Goal: Browse casually

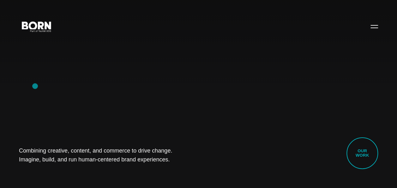
click at [35, 86] on div "Combining creative, content, and commerce to drive change. Imagine, build, and …" at bounding box center [198, 94] width 397 height 188
click at [42, 37] on div "Combining creative, content, and commerce to drive change. Imagine, build, and …" at bounding box center [198, 94] width 397 height 188
click at [49, 93] on div "Combining creative, content, and commerce to drive change. Imagine, build, and …" at bounding box center [198, 94] width 397 height 188
click at [59, 95] on div "Combining creative, content, and commerce to drive change. Imagine, build, and …" at bounding box center [198, 94] width 397 height 188
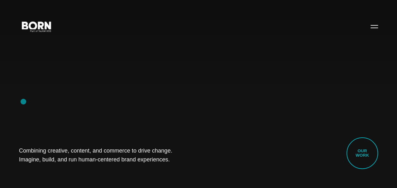
click at [23, 101] on div "Combining creative, content, and commerce to drive change. Imagine, build, and …" at bounding box center [198, 94] width 397 height 188
click at [28, 67] on div "Combining creative, content, and commerce to drive change. Imagine, build, and …" at bounding box center [198, 94] width 397 height 188
click at [54, 112] on div "Combining creative, content, and commerce to drive change. Imagine, build, and …" at bounding box center [198, 94] width 397 height 188
drag, startPoint x: 11, startPoint y: 147, endPoint x: 176, endPoint y: 162, distance: 166.3
click at [176, 162] on div "Combining creative, content, and commerce to drive change. Imagine, build, and …" at bounding box center [198, 94] width 397 height 188
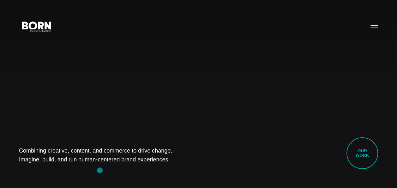
click at [100, 170] on div "Combining creative, content, and commerce to drive change. Imagine, build, and …" at bounding box center [198, 94] width 397 height 188
click at [59, 114] on div "Combining creative, content, and commerce to drive change. Imagine, build, and …" at bounding box center [198, 94] width 397 height 188
click at [54, 102] on div "Combining creative, content, and commerce to drive change. Imagine, build, and …" at bounding box center [198, 94] width 397 height 188
click at [27, 105] on div "Combining creative, content, and commerce to drive change. Imagine, build, and …" at bounding box center [198, 94] width 397 height 188
